Goal: Entertainment & Leisure: Consume media (video, audio)

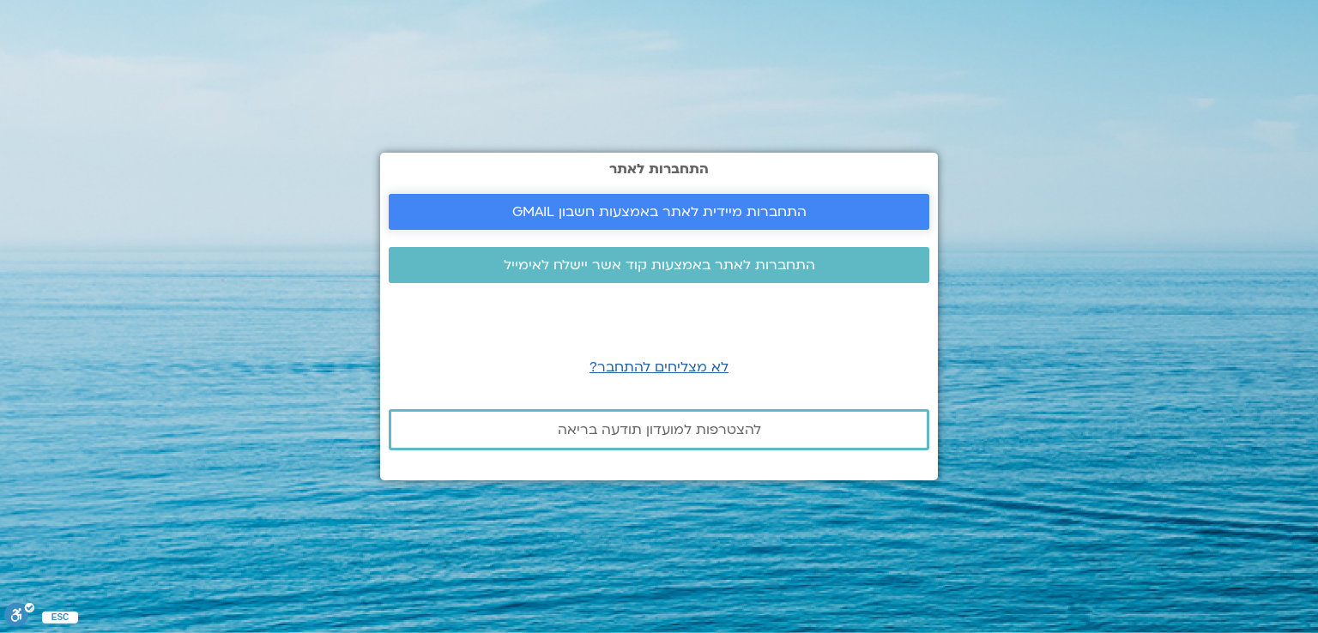
click at [764, 207] on span "התחברות מיידית לאתר באמצעות חשבון GMAIL" at bounding box center [659, 211] width 294 height 15
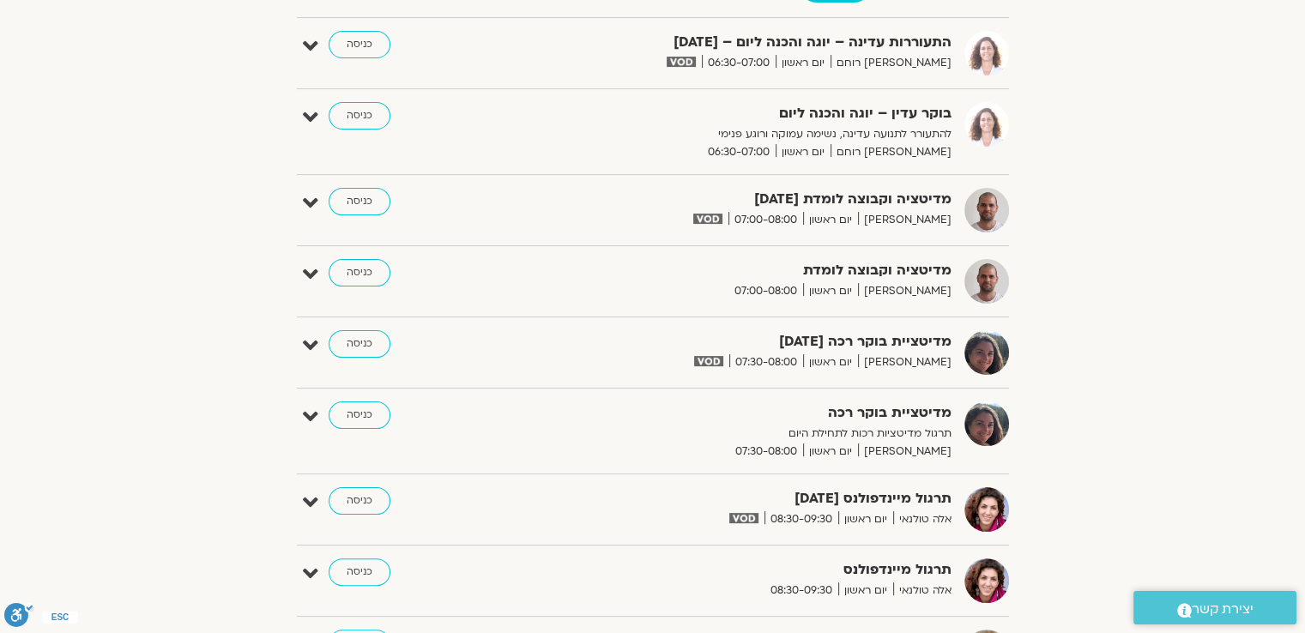
scroll to position [172, 0]
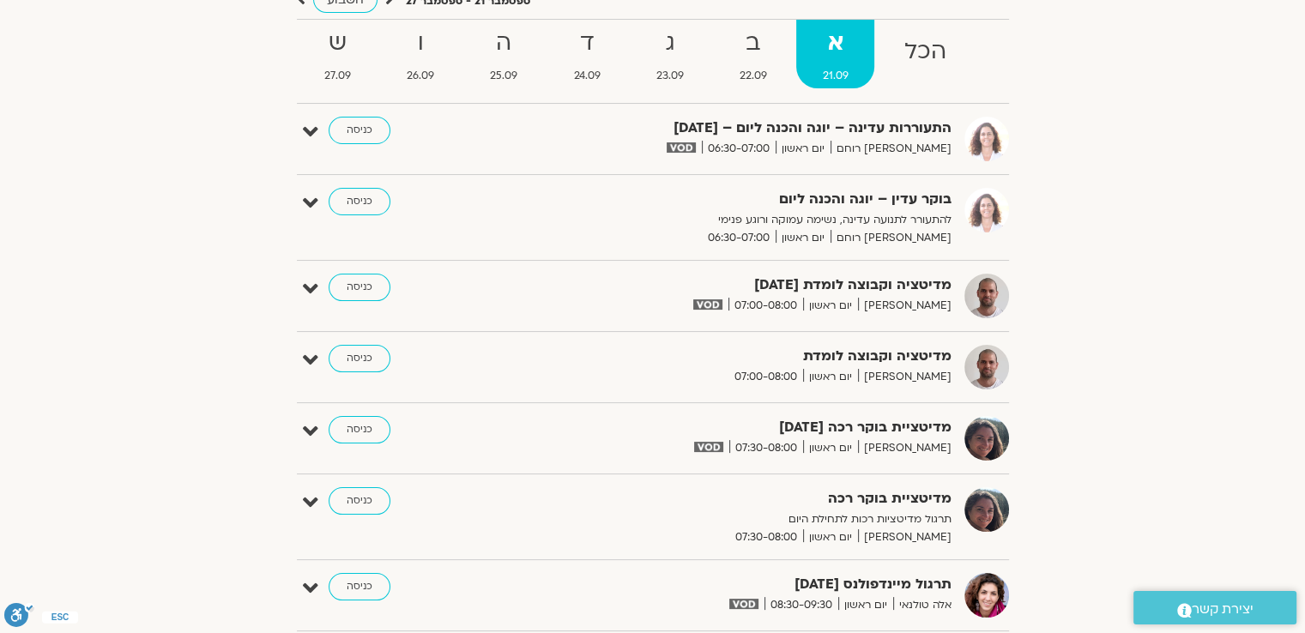
click at [757, 42] on strong "ב" at bounding box center [753, 43] width 80 height 39
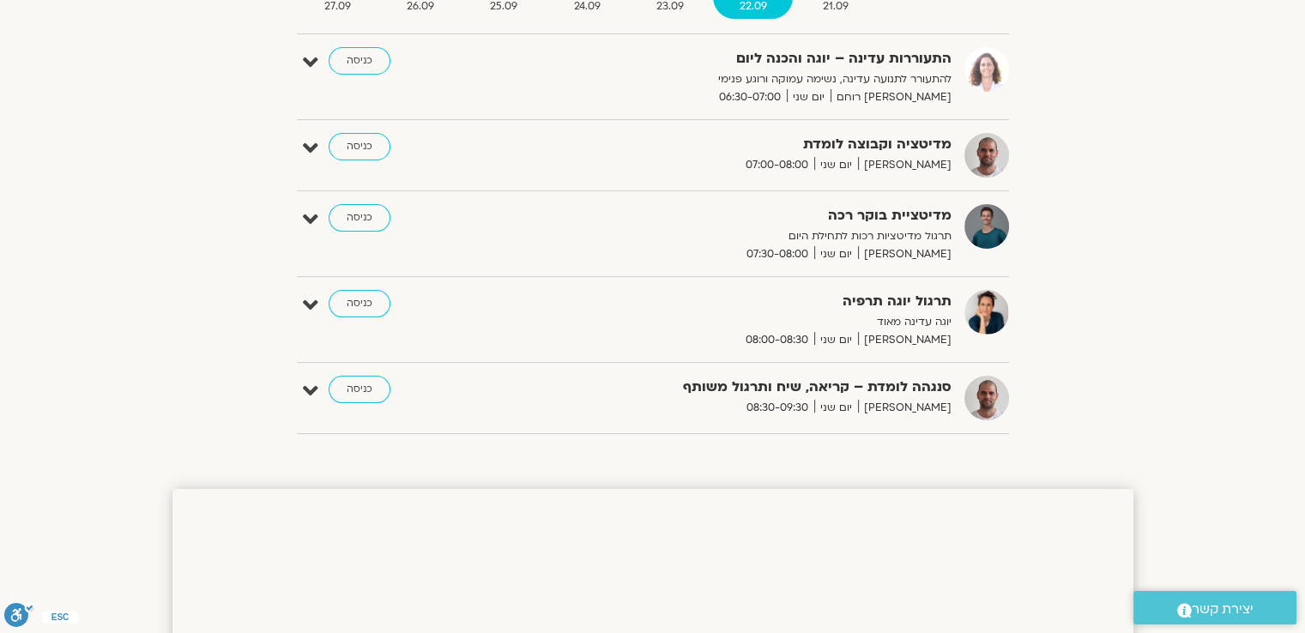
scroll to position [86, 0]
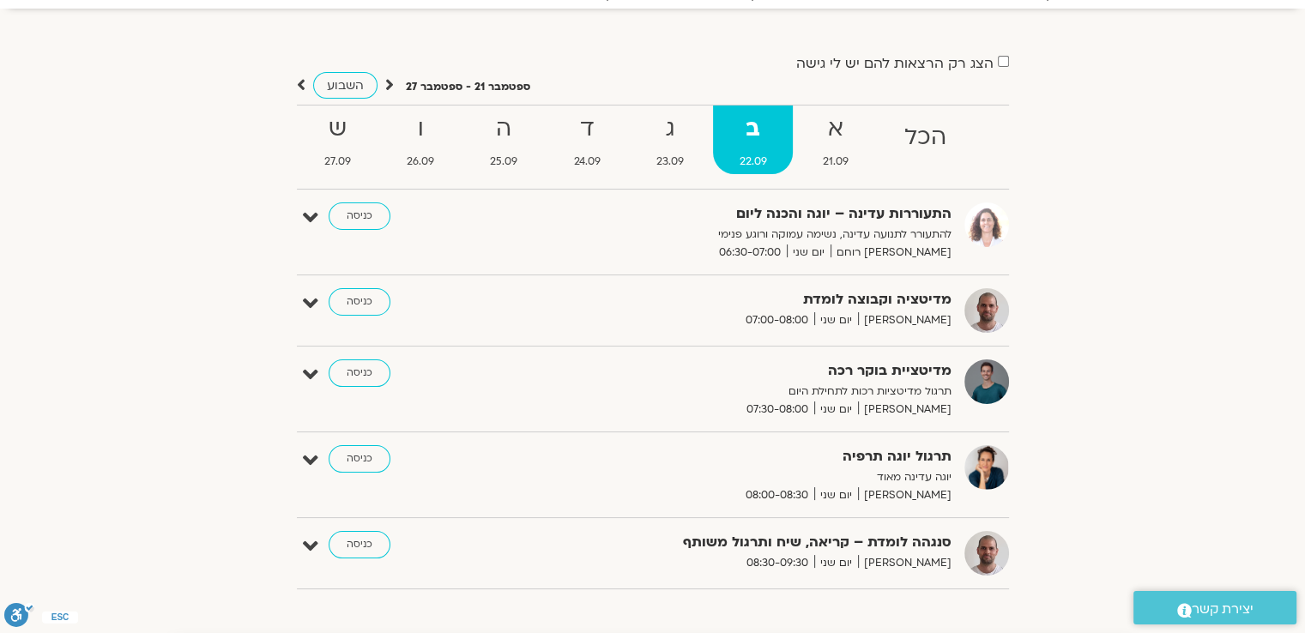
click at [662, 145] on strong "ג" at bounding box center [670, 129] width 80 height 39
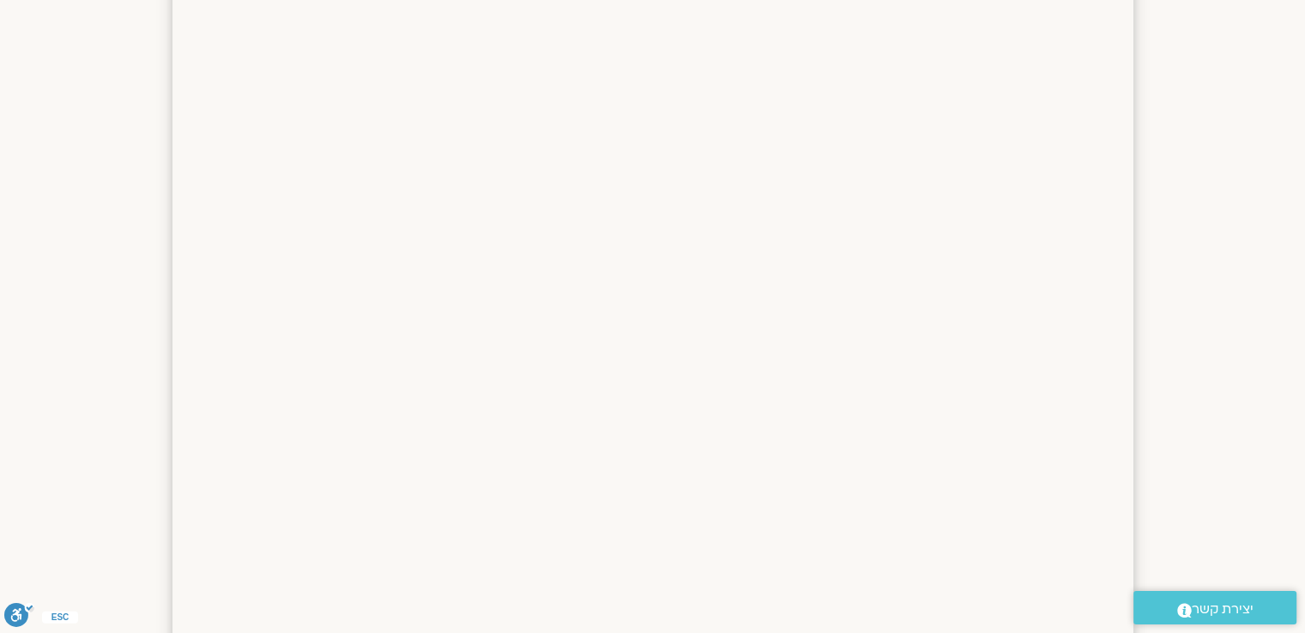
scroll to position [172, 0]
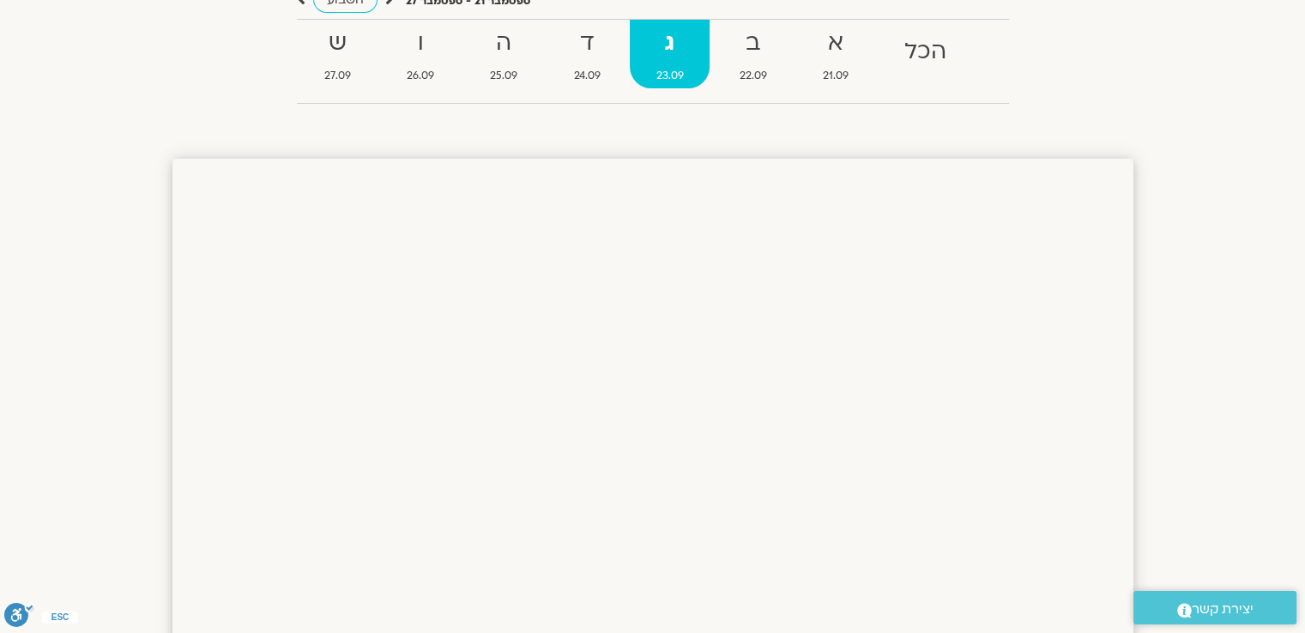
click at [575, 36] on strong "ד" at bounding box center [586, 43] width 79 height 39
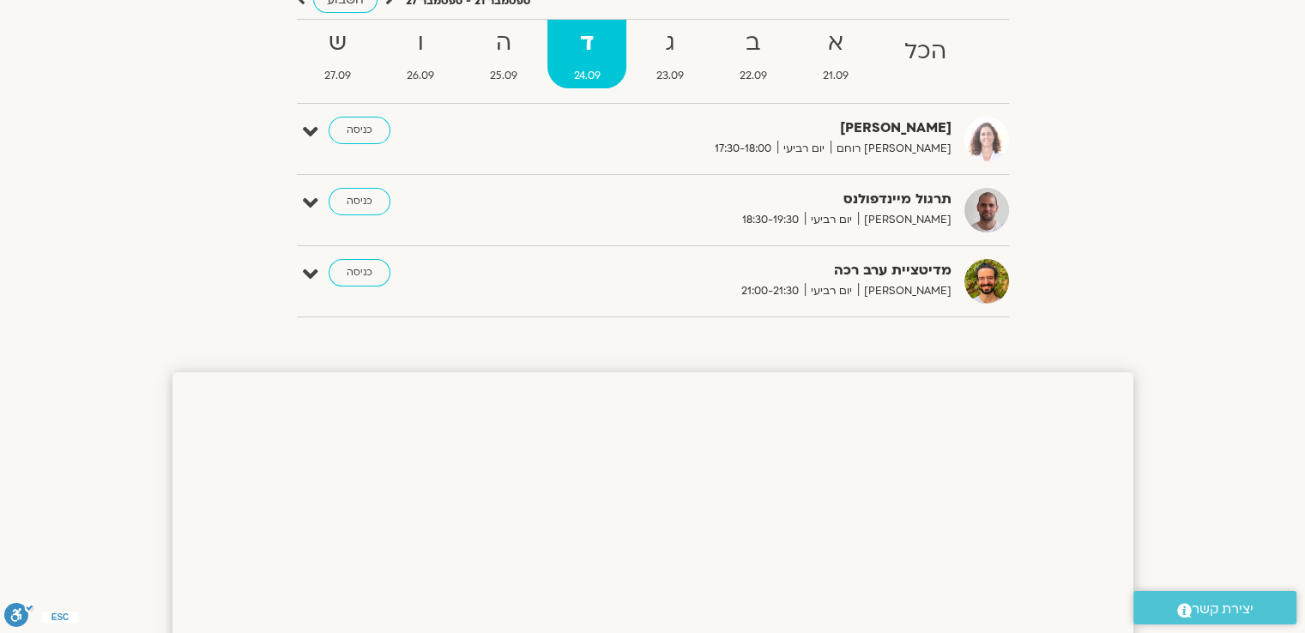
click at [662, 46] on strong "ג" at bounding box center [670, 43] width 80 height 39
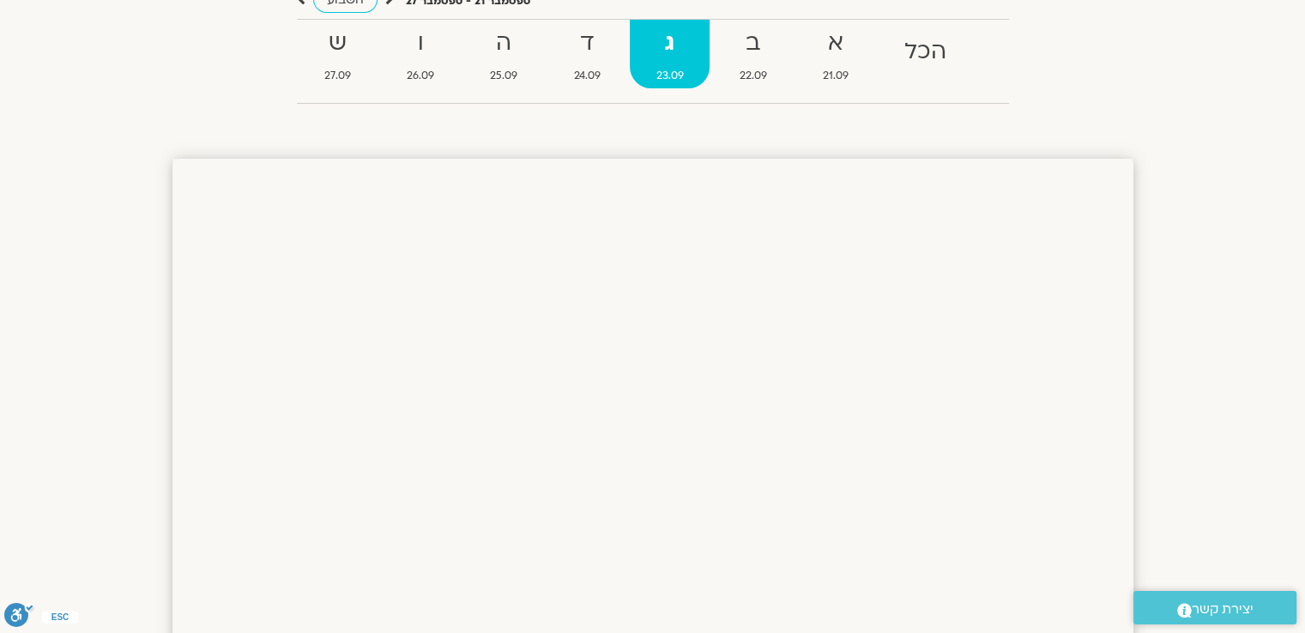
click at [753, 45] on strong "ב" at bounding box center [753, 43] width 80 height 39
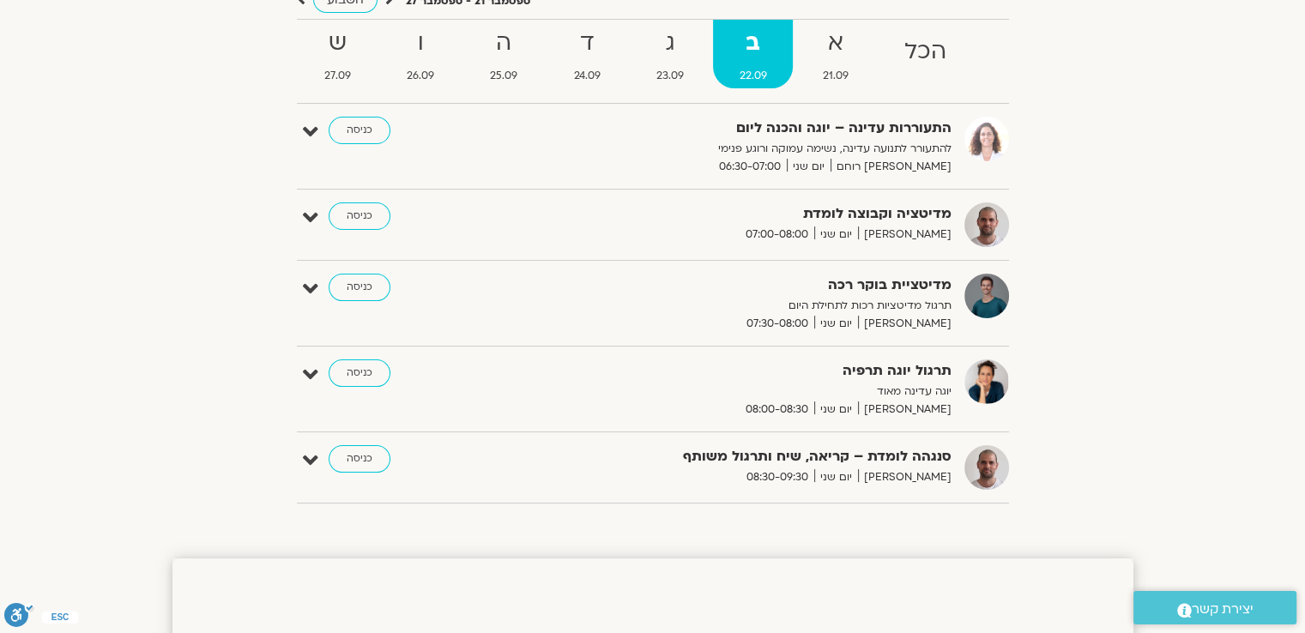
click at [593, 57] on strong "ד" at bounding box center [586, 43] width 79 height 39
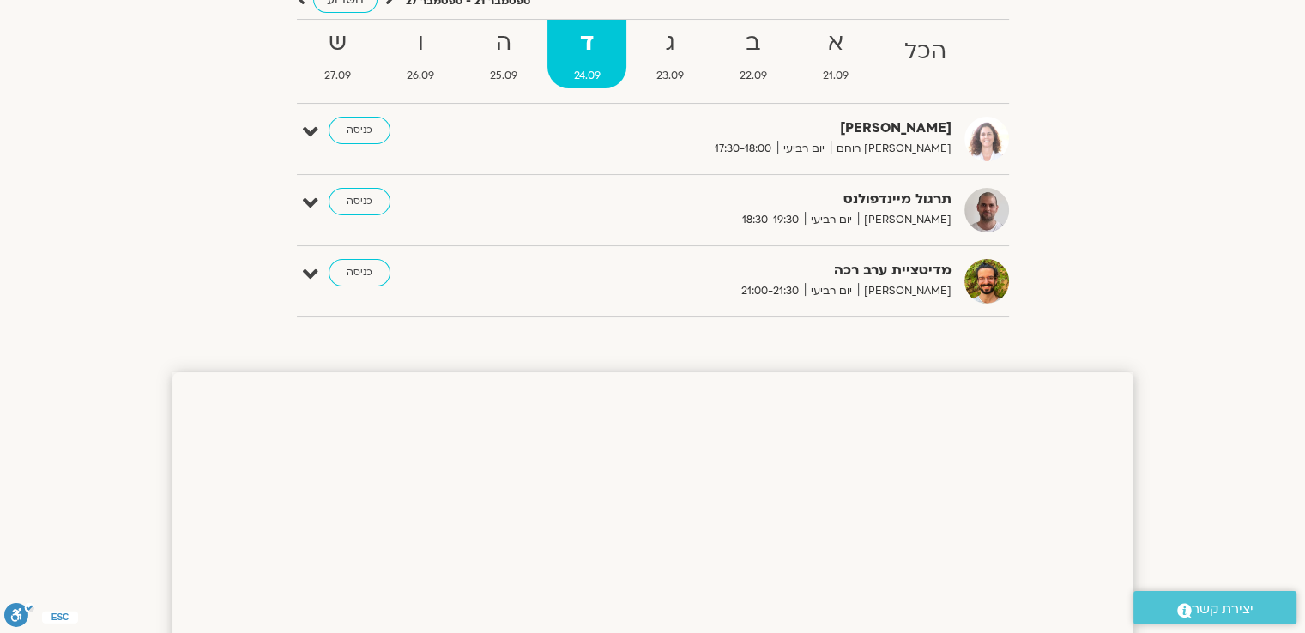
click at [512, 54] on strong "ה" at bounding box center [504, 43] width 80 height 39
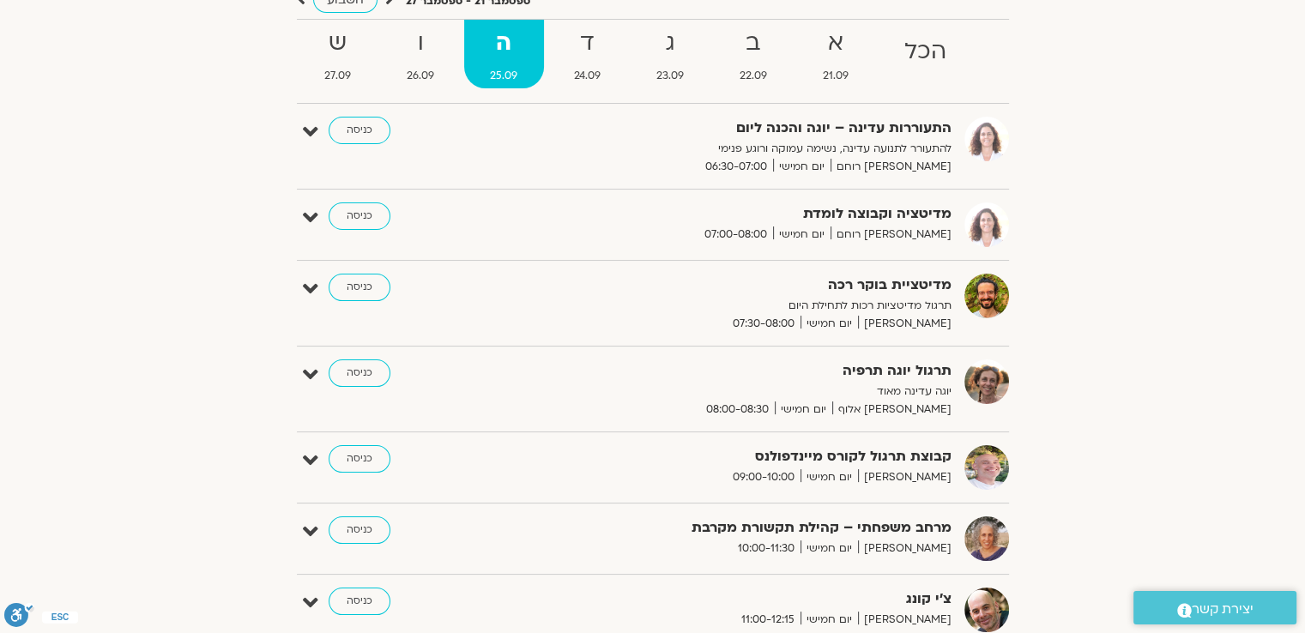
click at [408, 53] on strong "ו" at bounding box center [421, 43] width 80 height 39
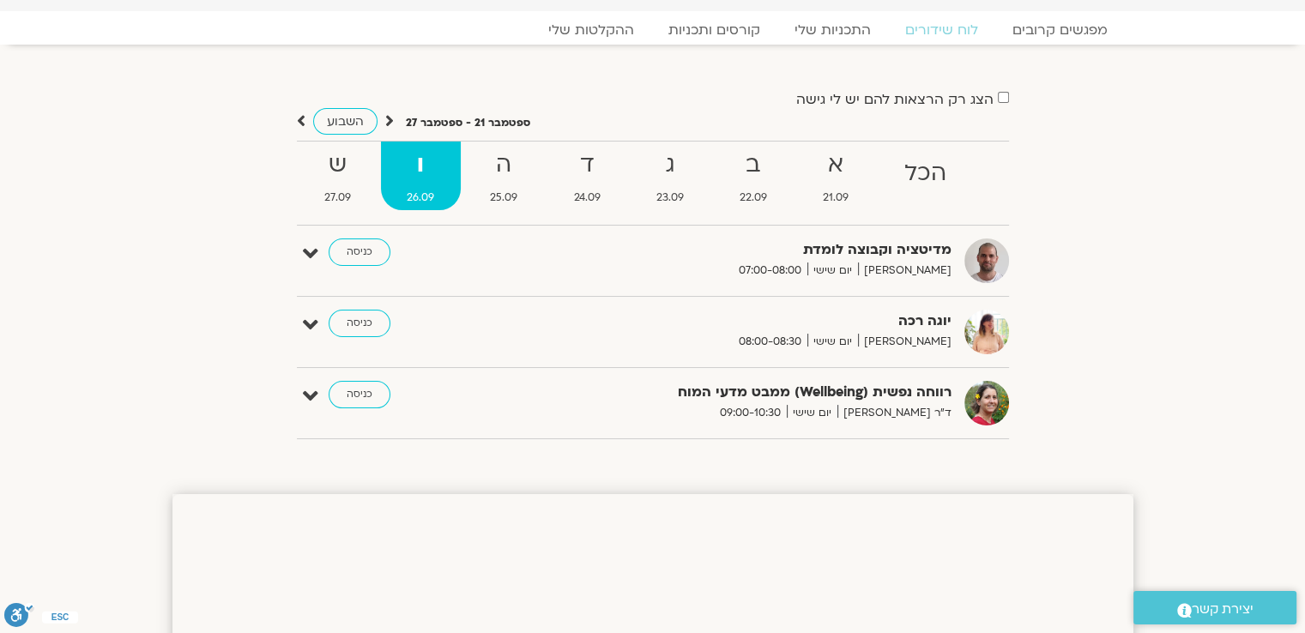
scroll to position [0, 0]
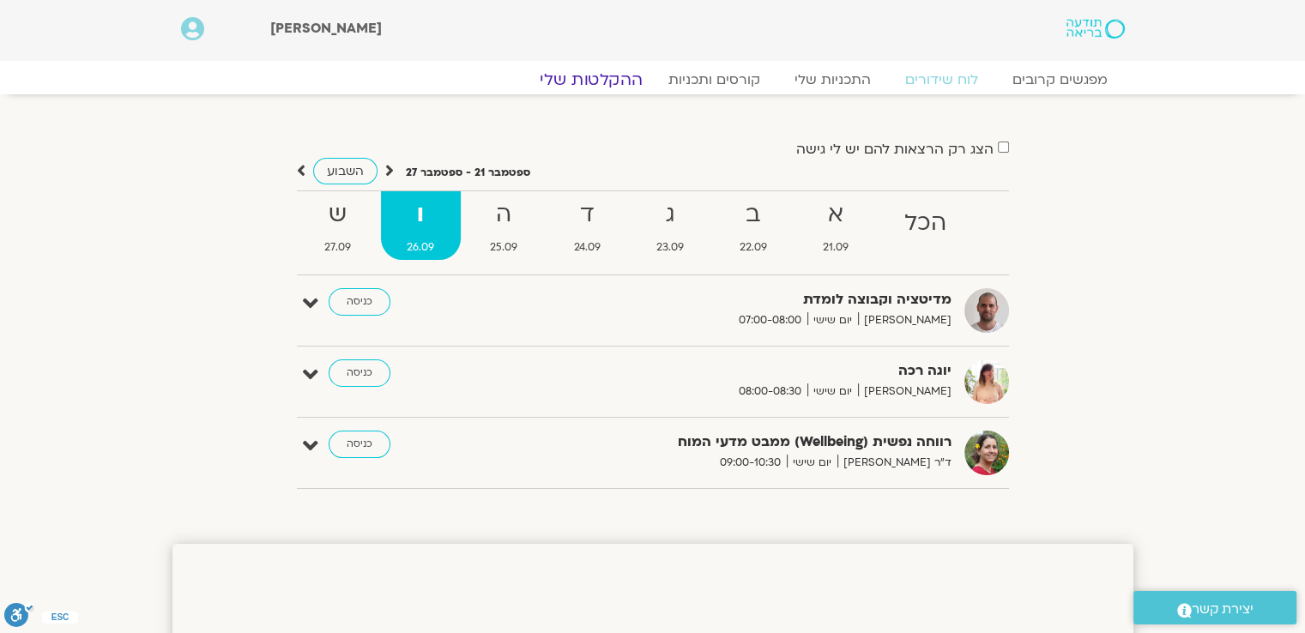
click at [608, 82] on link "ההקלטות שלי" at bounding box center [591, 80] width 144 height 21
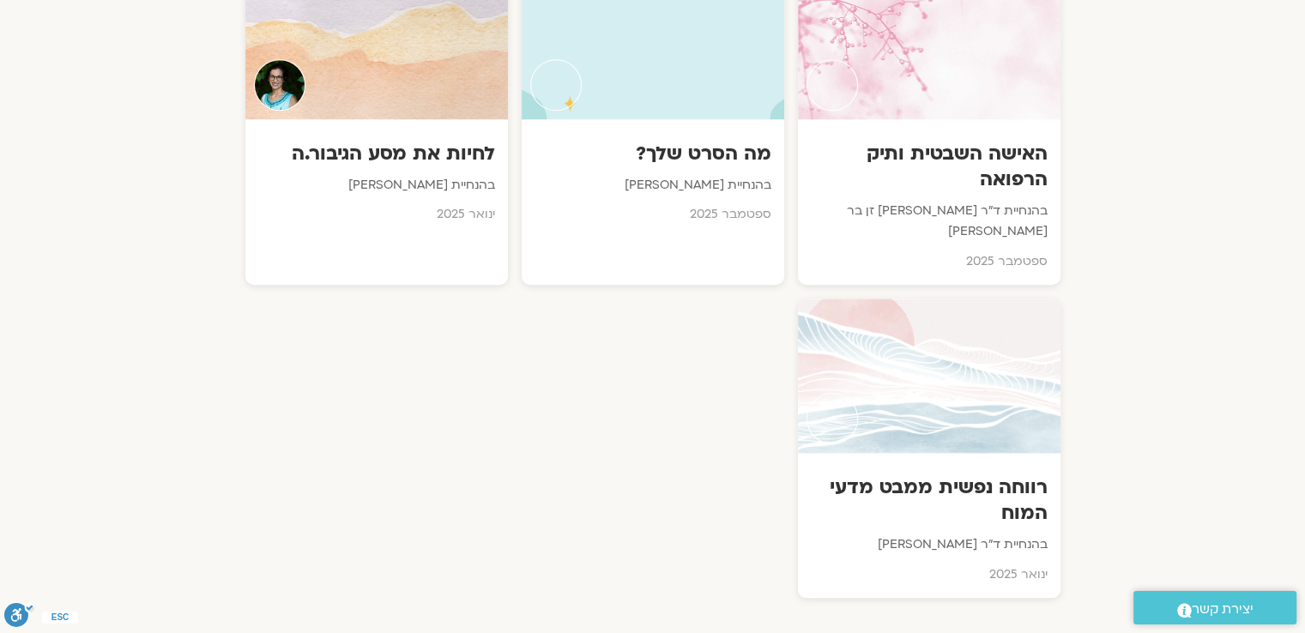
scroll to position [1716, 0]
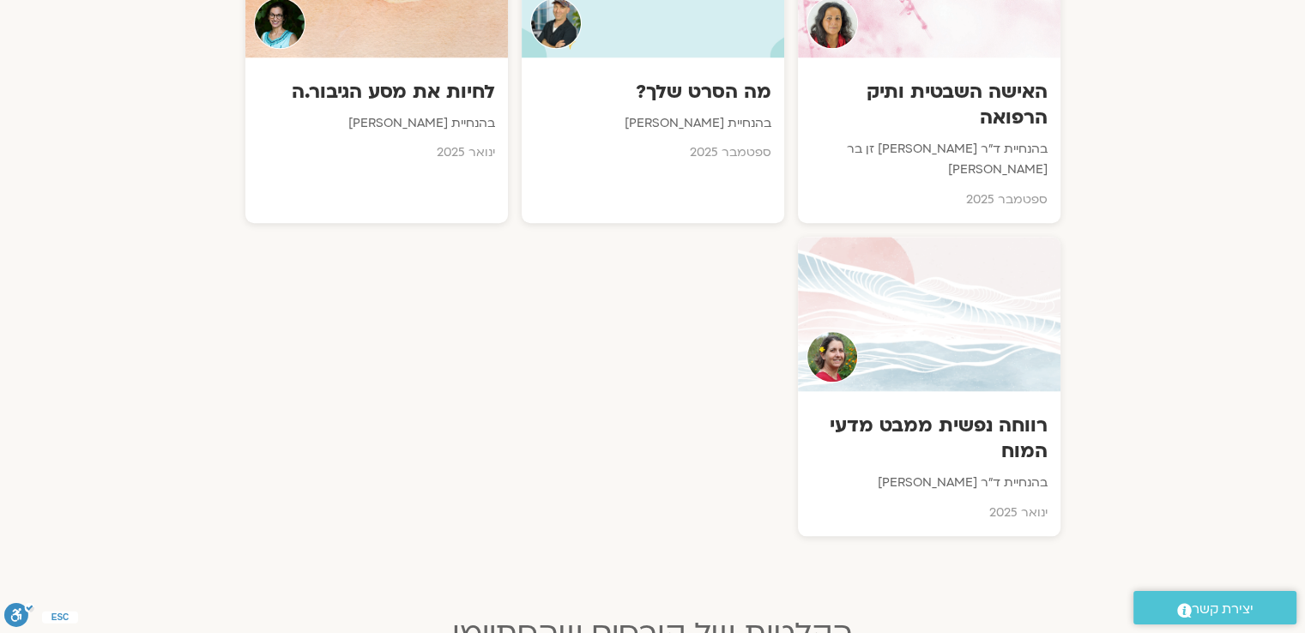
click at [1022, 413] on h3 "רווחה נפשית ממבט מדעי המוח" at bounding box center [929, 438] width 237 height 51
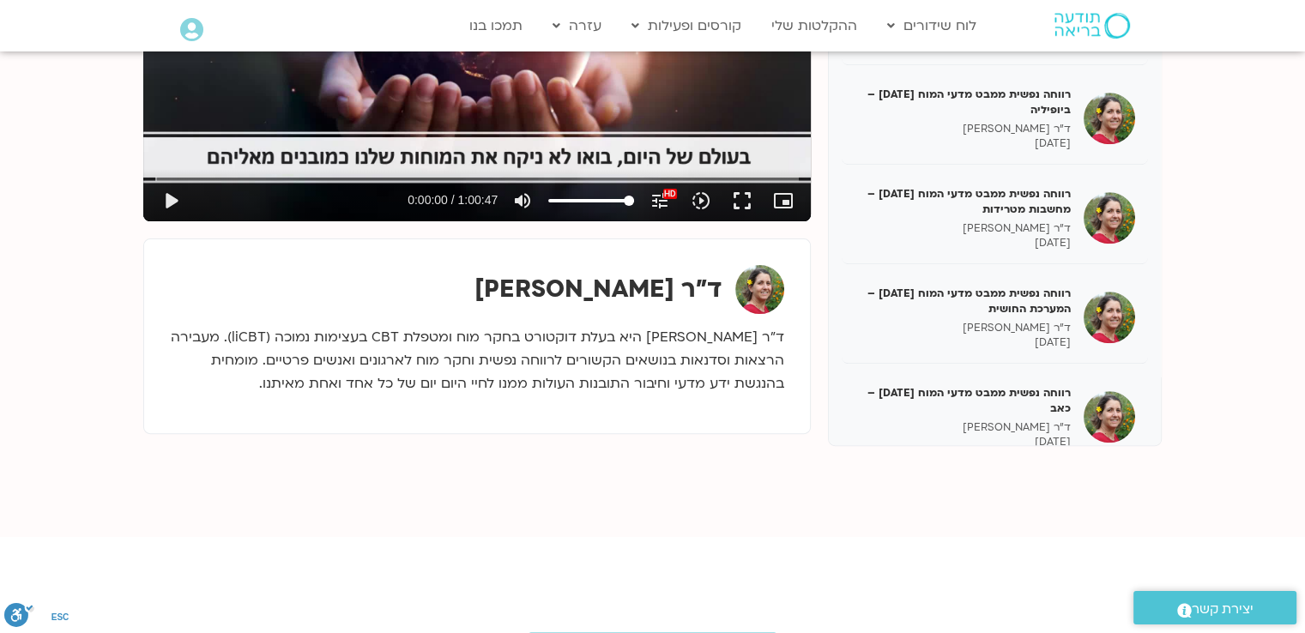
scroll to position [996, 0]
click at [1040, 190] on h5 "רווחה נפשית ממבט מדעי המוח [DATE] – מחשבות מטרידות" at bounding box center [963, 200] width 216 height 31
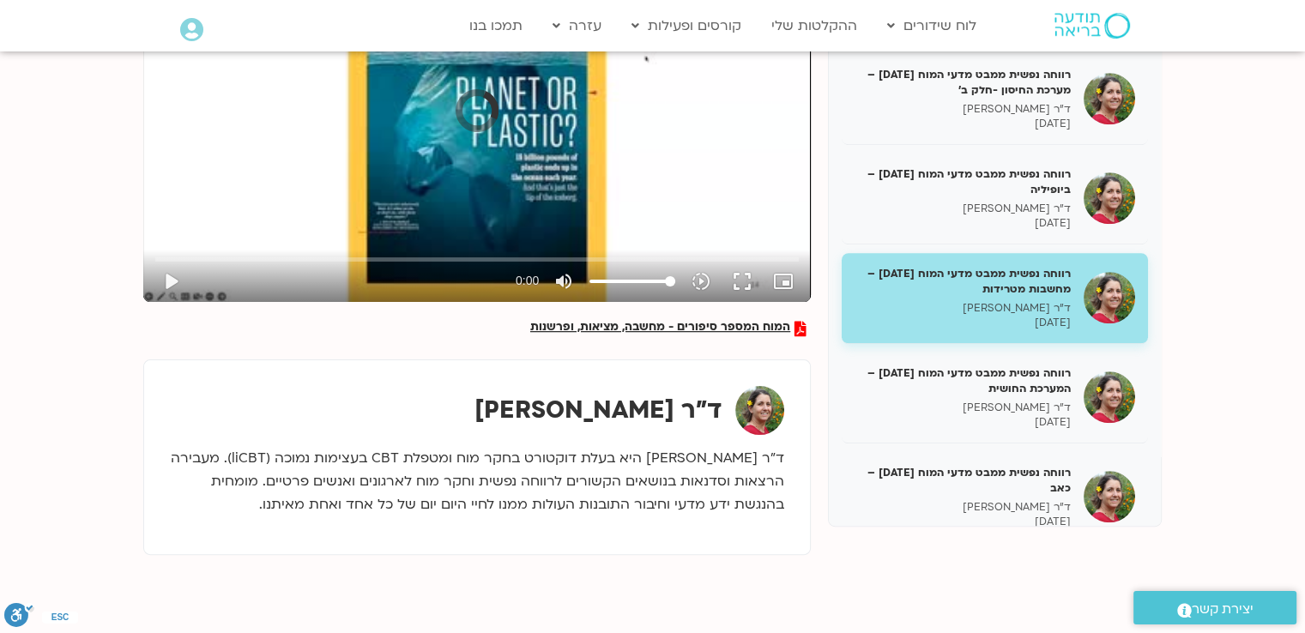
scroll to position [257, 0]
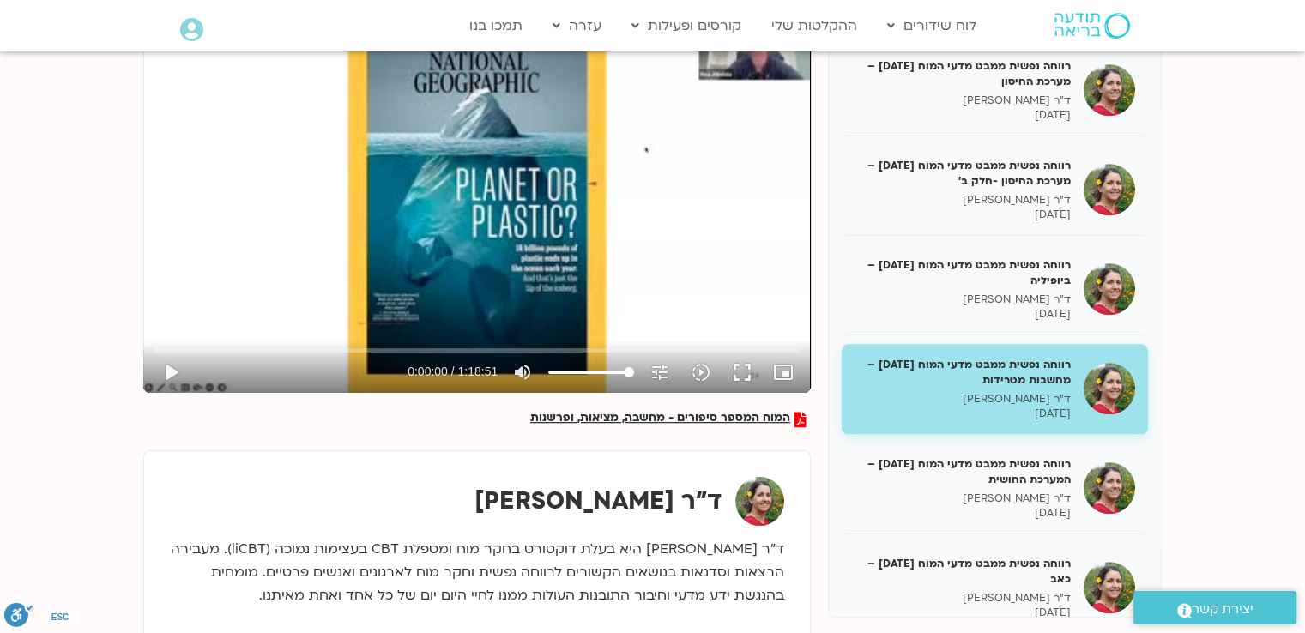
click at [168, 371] on button "play_arrow" at bounding box center [170, 372] width 41 height 41
drag, startPoint x: 161, startPoint y: 348, endPoint x: 225, endPoint y: 354, distance: 63.7
click at [225, 354] on input "Seek" at bounding box center [477, 350] width 644 height 10
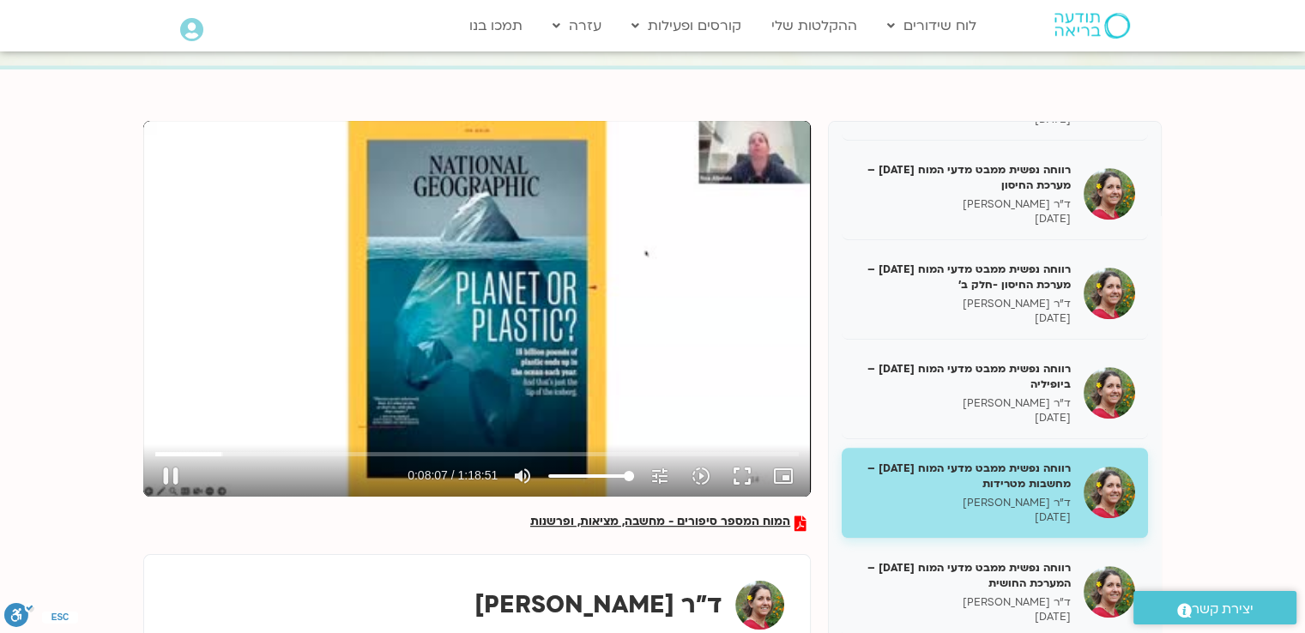
scroll to position [86, 0]
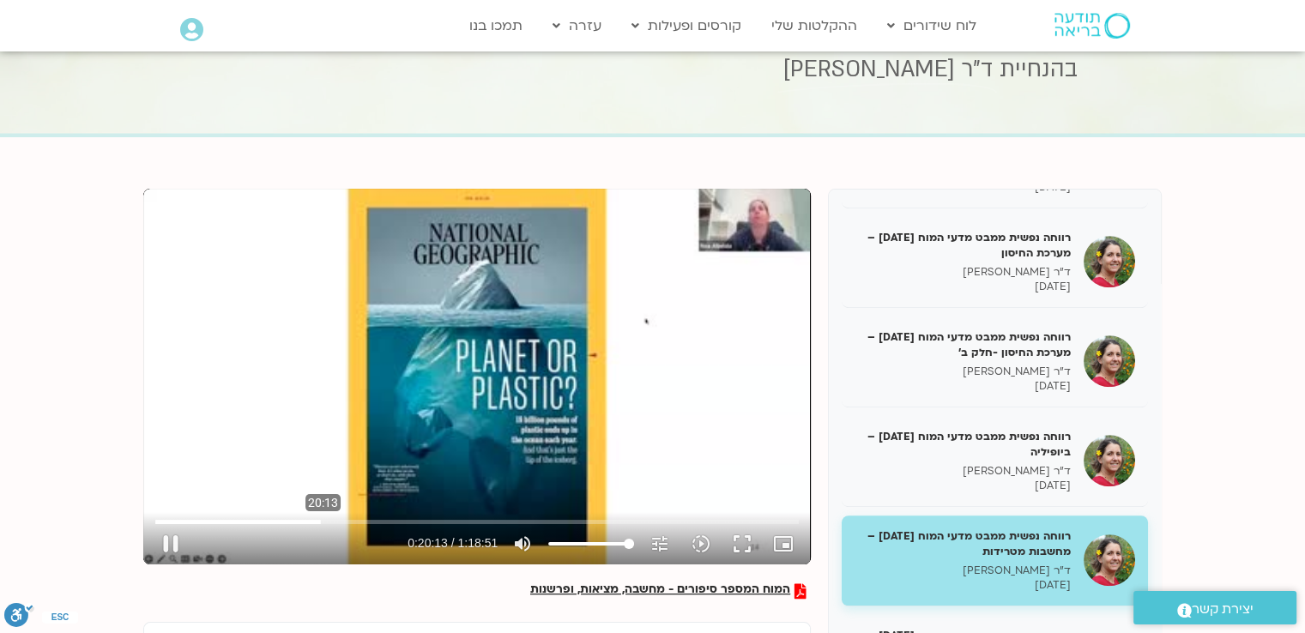
click at [323, 522] on input "Seek" at bounding box center [477, 522] width 644 height 10
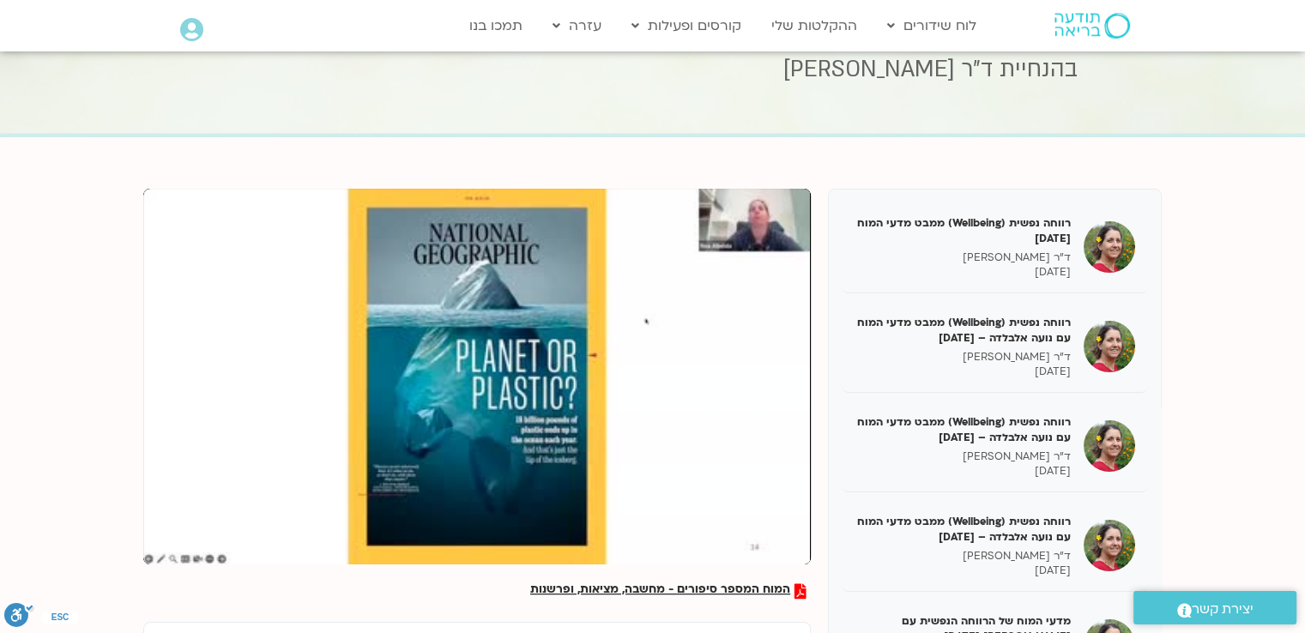
scroll to position [172, 0]
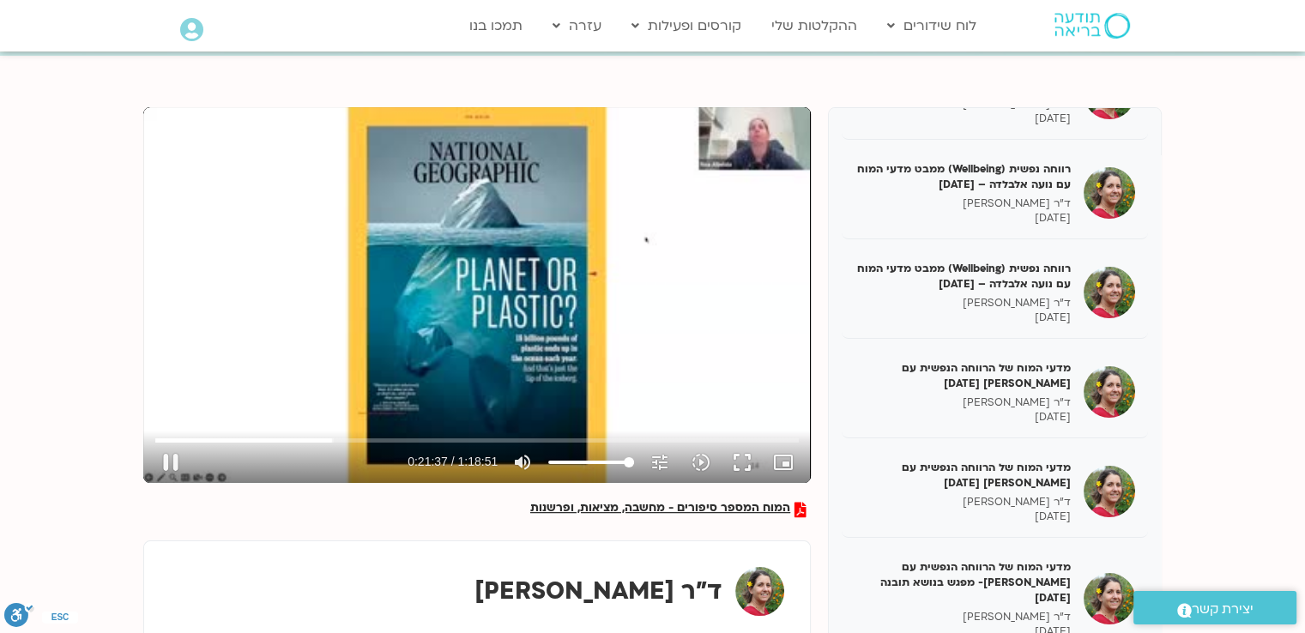
type input "1297.809975"
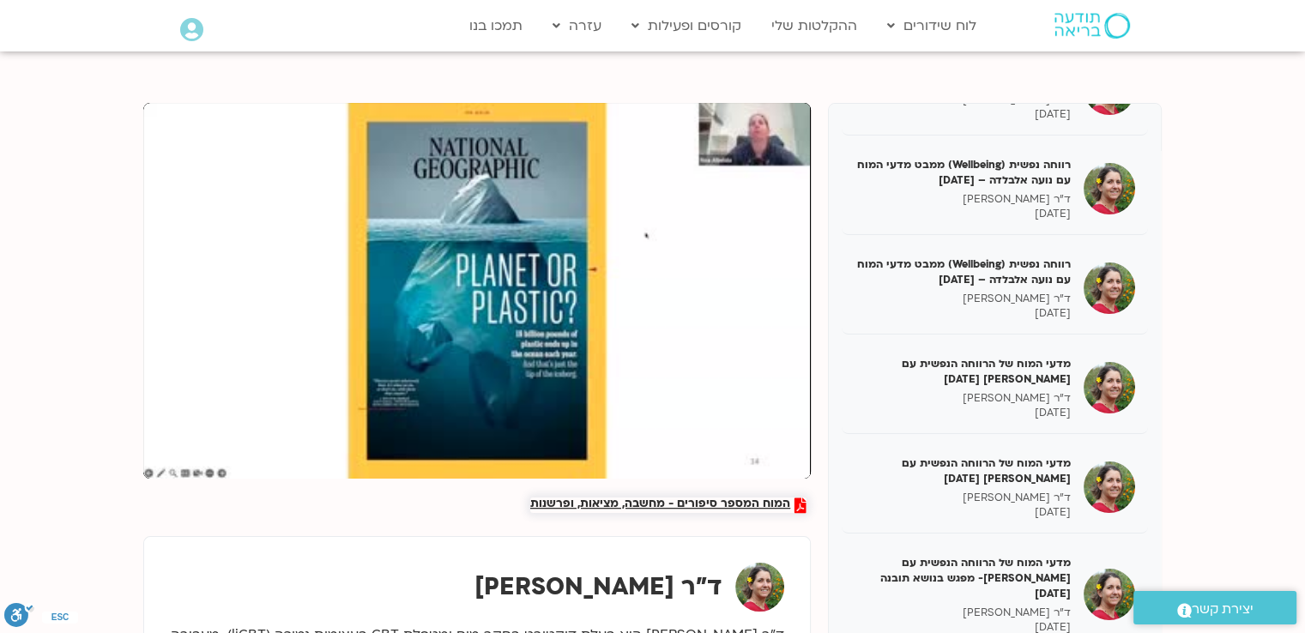
click at [735, 503] on span "המוח המספר סיפורים - מחשבה, מציאות, ופרשנות" at bounding box center [660, 505] width 260 height 15
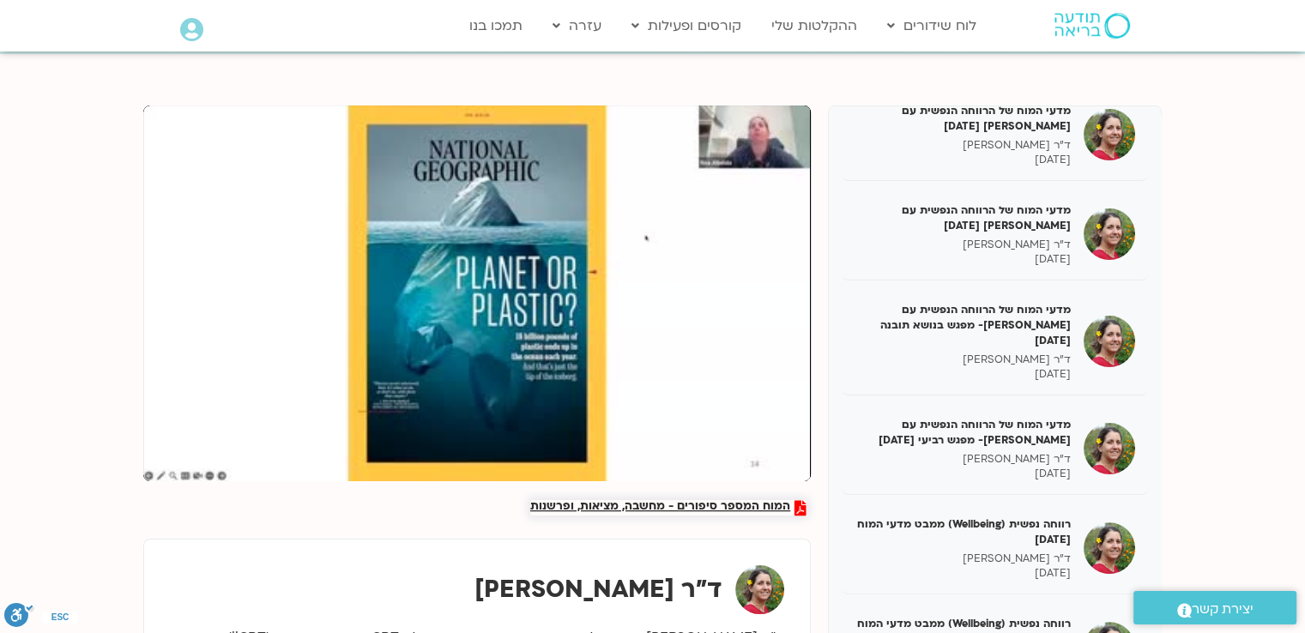
scroll to position [429, 0]
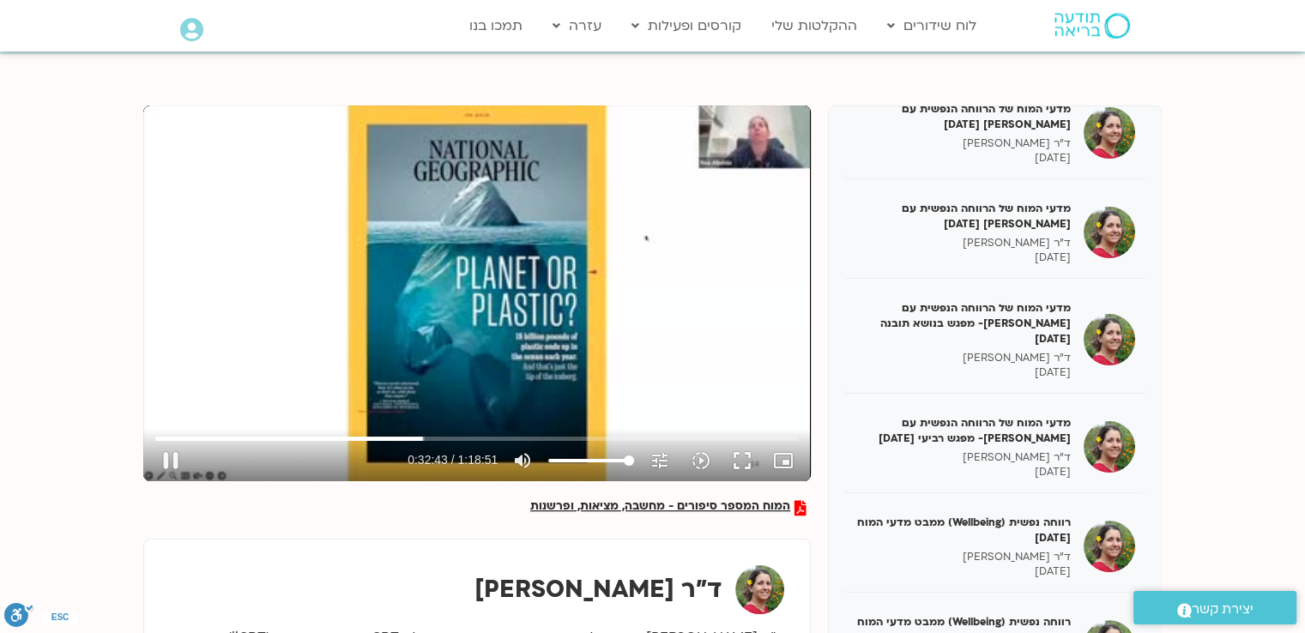
click at [469, 257] on div "Skip Ad 1:08:10 pause 0:32:43 / 1:18:51 volume_up Mute tune Resolution Auto 240…" at bounding box center [477, 294] width 668 height 376
type input "1963.825176"
